Goal: Navigation & Orientation: Go to known website

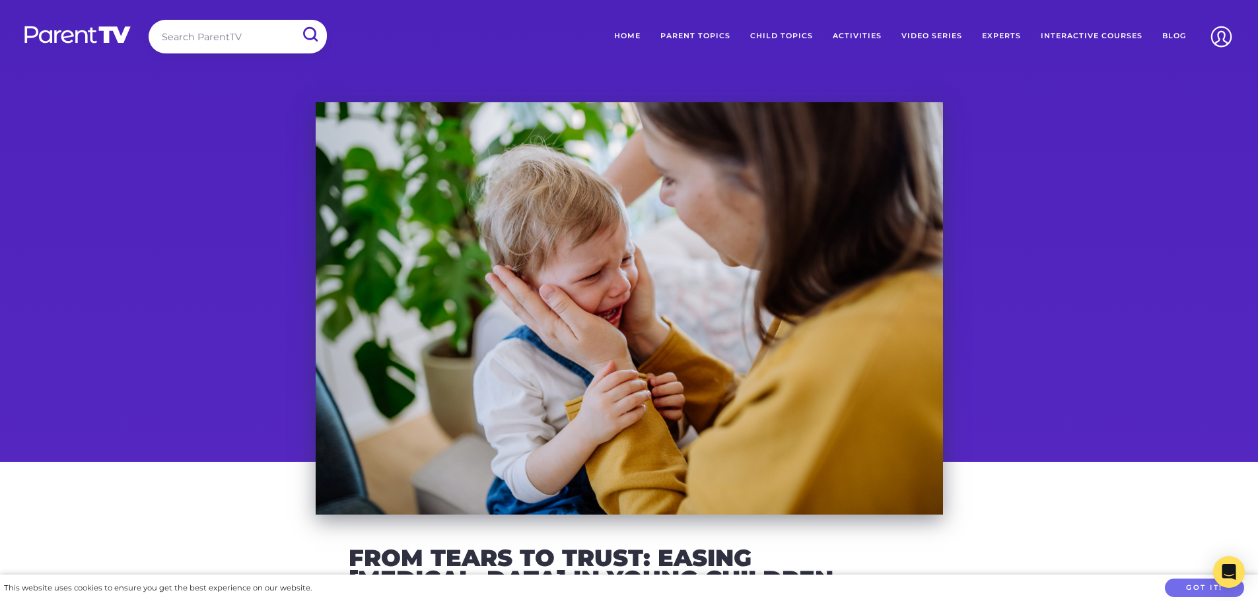
click at [1144, 164] on div at bounding box center [629, 308] width 1258 height 413
click at [643, 26] on link "Home" at bounding box center [627, 36] width 46 height 33
